Goal: Book appointment/travel/reservation

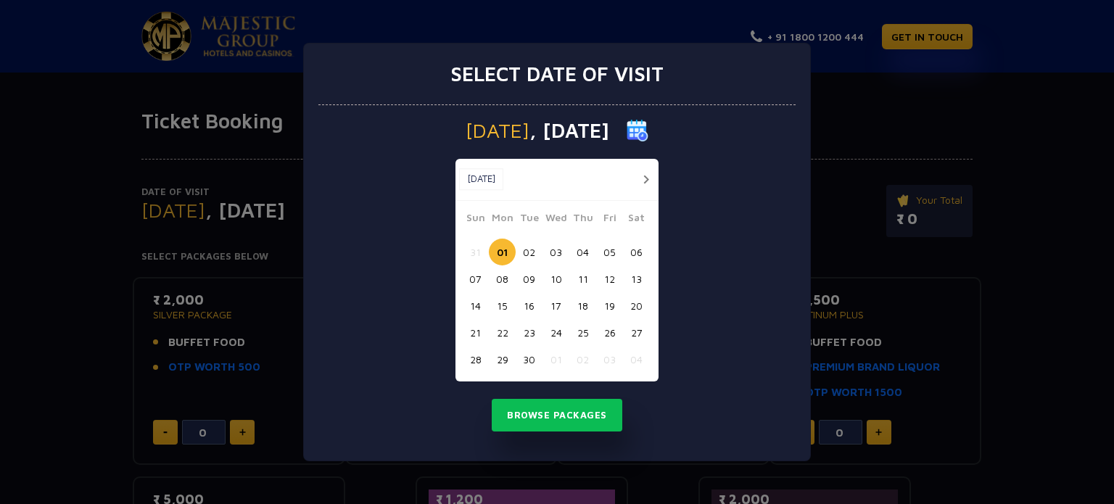
click at [532, 257] on button "02" at bounding box center [529, 252] width 27 height 27
click at [568, 411] on button "Browse Packages" at bounding box center [557, 415] width 131 height 33
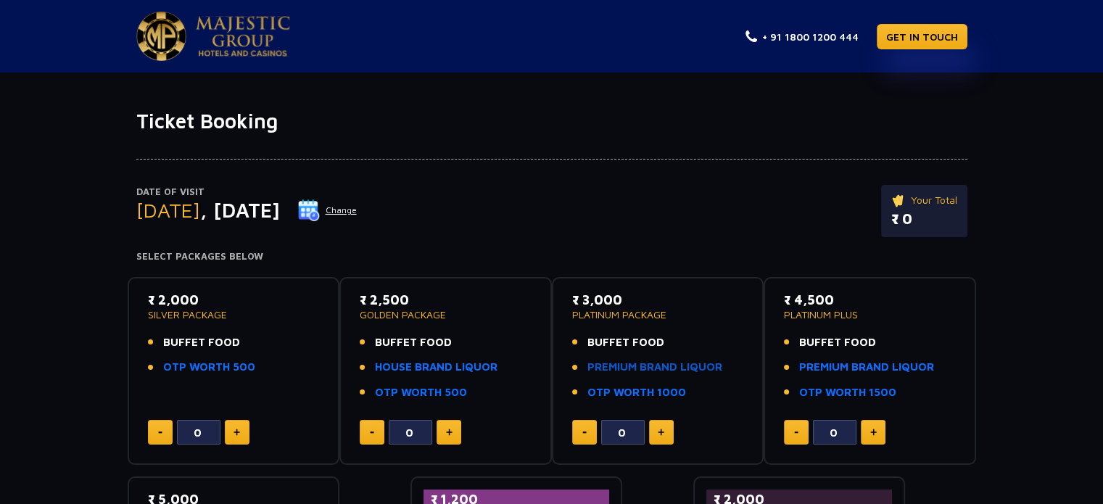
click at [630, 366] on link "PREMIUM BRAND LIQUOR" at bounding box center [654, 367] width 135 height 17
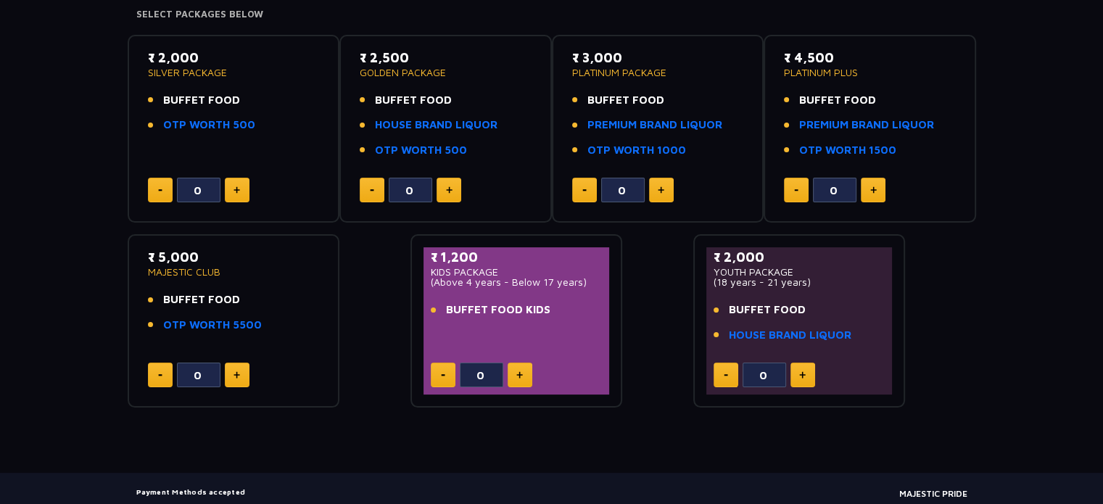
scroll to position [218, 0]
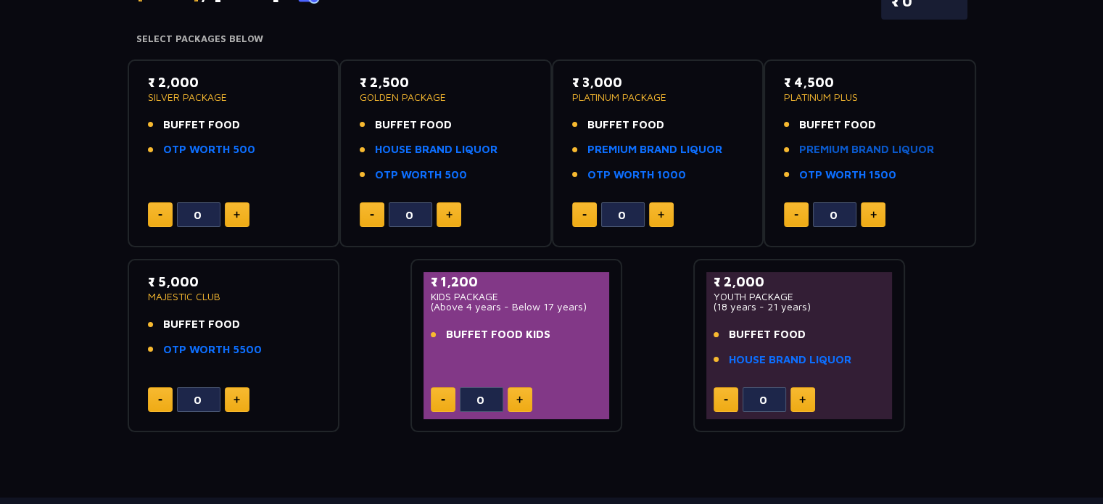
click at [882, 146] on link "PREMIUM BRAND LIQUOR" at bounding box center [866, 149] width 135 height 17
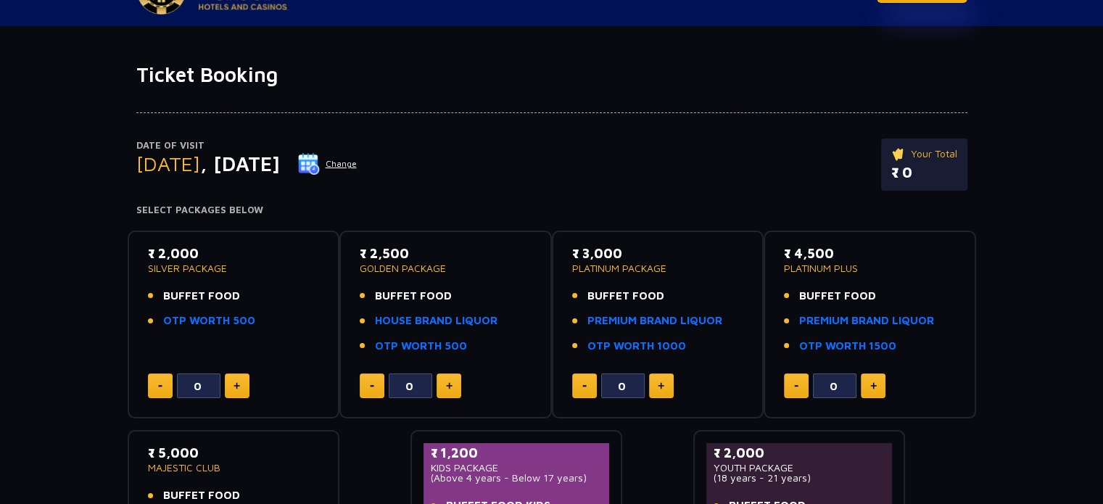
scroll to position [0, 0]
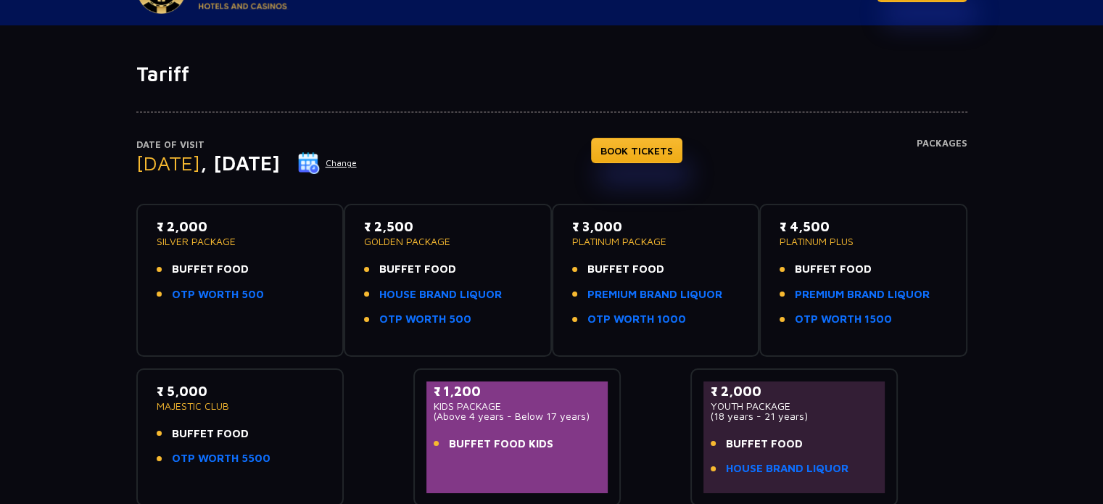
scroll to position [73, 0]
